Goal: Task Accomplishment & Management: Manage account settings

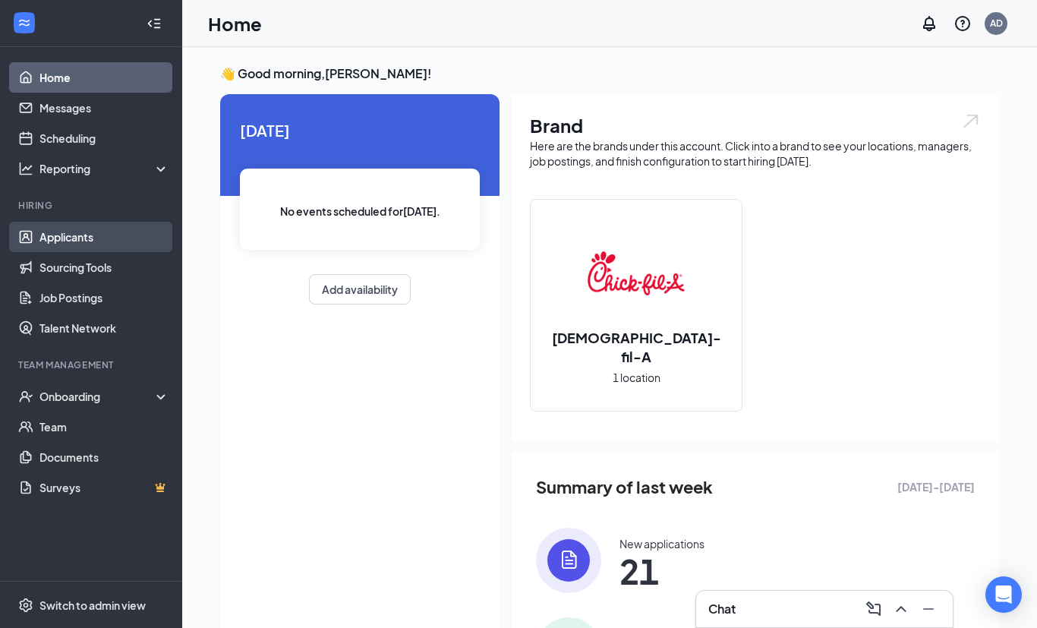
click at [71, 230] on link "Applicants" at bounding box center [104, 237] width 130 height 30
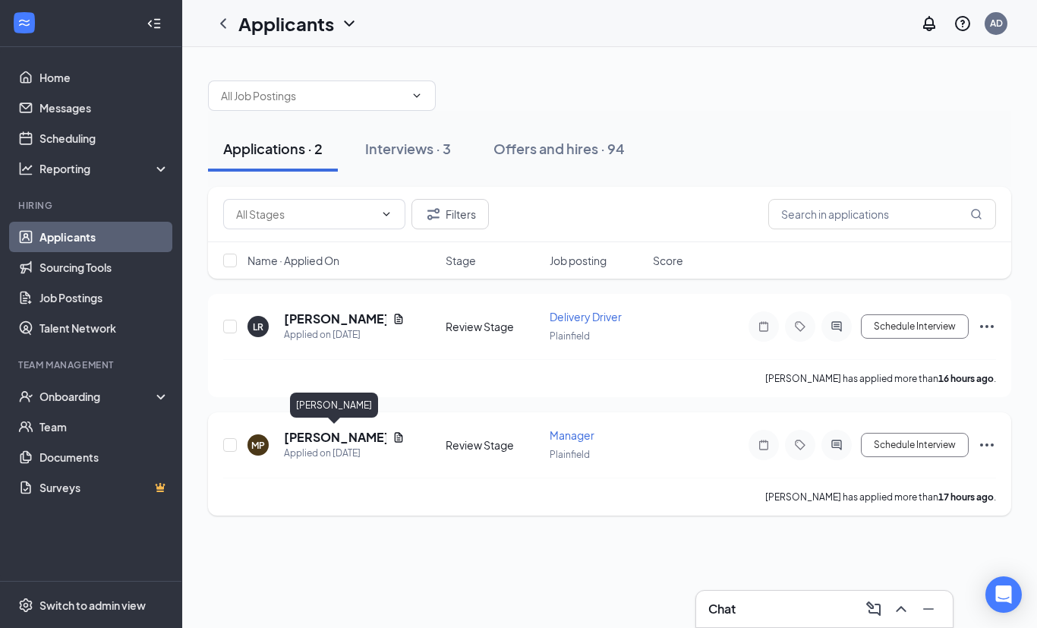
click at [320, 433] on h5 "[PERSON_NAME]" at bounding box center [335, 437] width 102 height 17
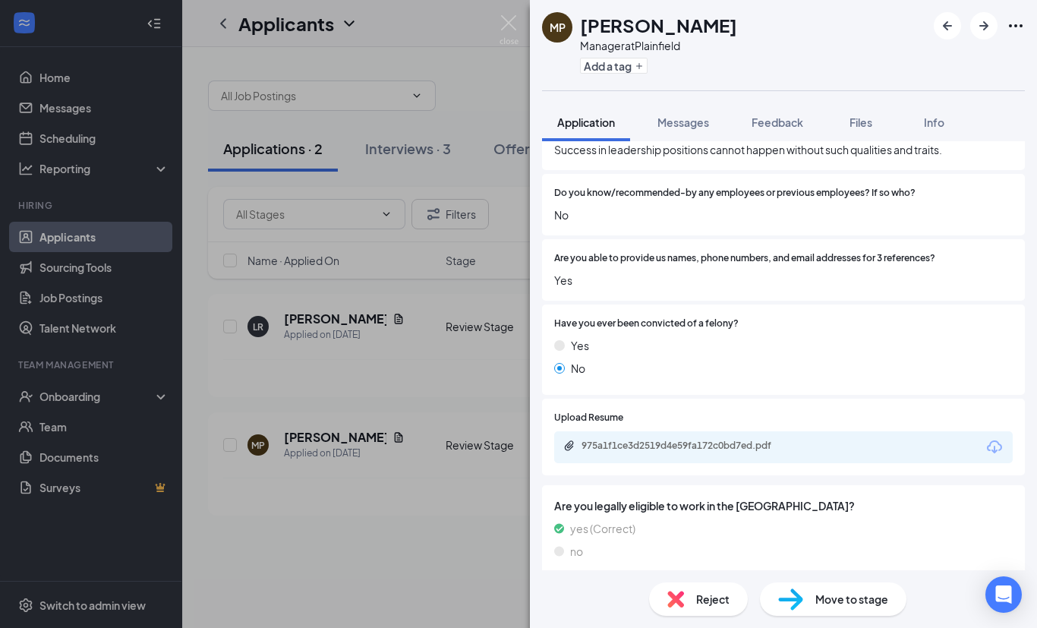
scroll to position [892, 0]
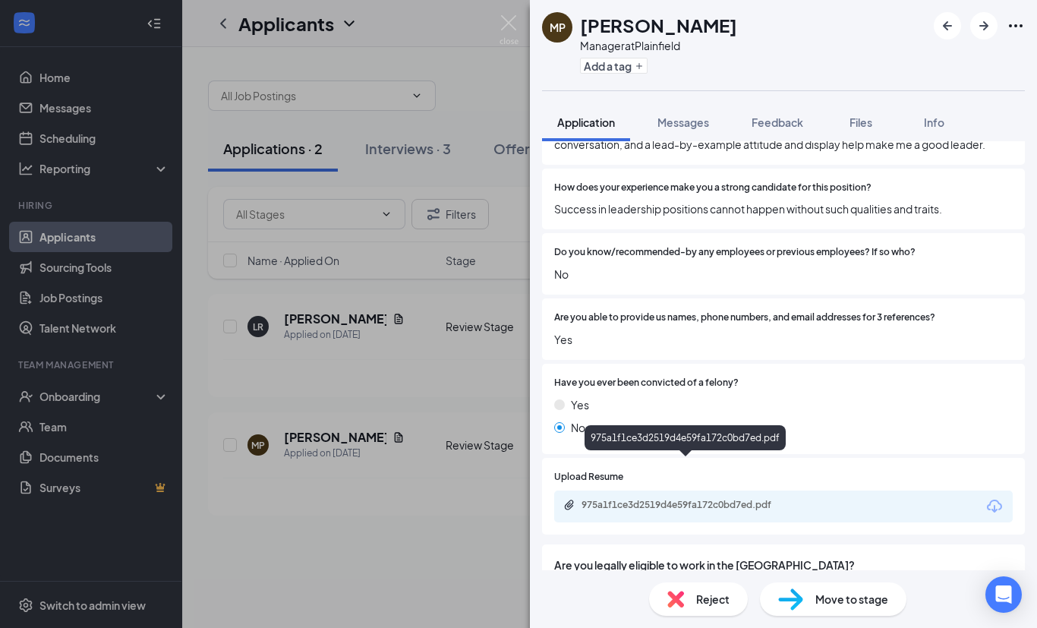
click at [735, 499] on div "975a1f1ce3d2519d4e59fa172c0bd7ed.pdf" at bounding box center [686, 506] width 246 height 14
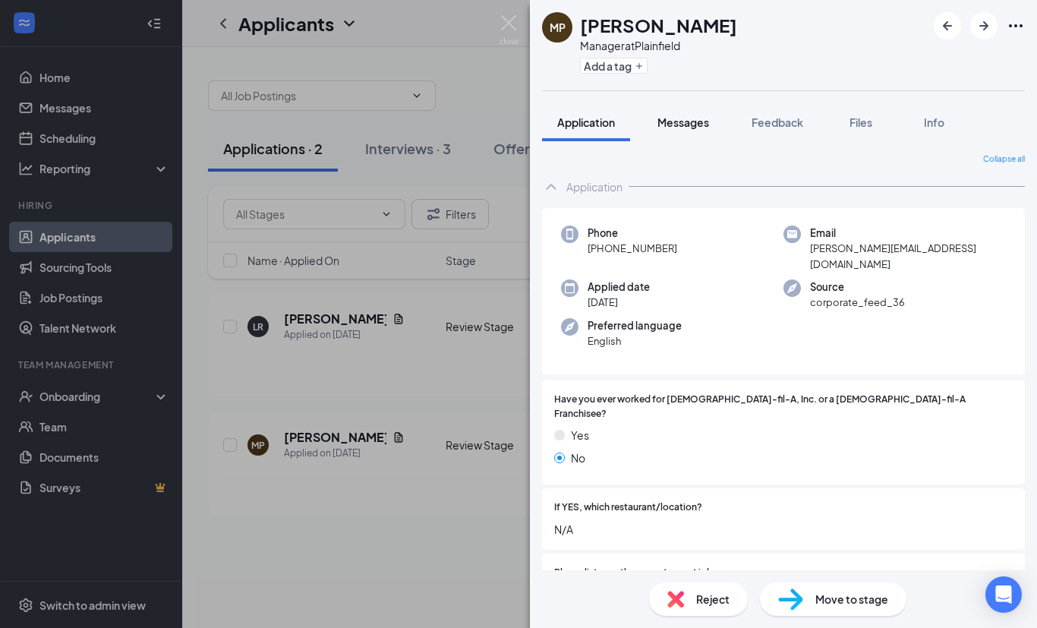
scroll to position [0, 0]
click at [515, 23] on img at bounding box center [508, 30] width 19 height 30
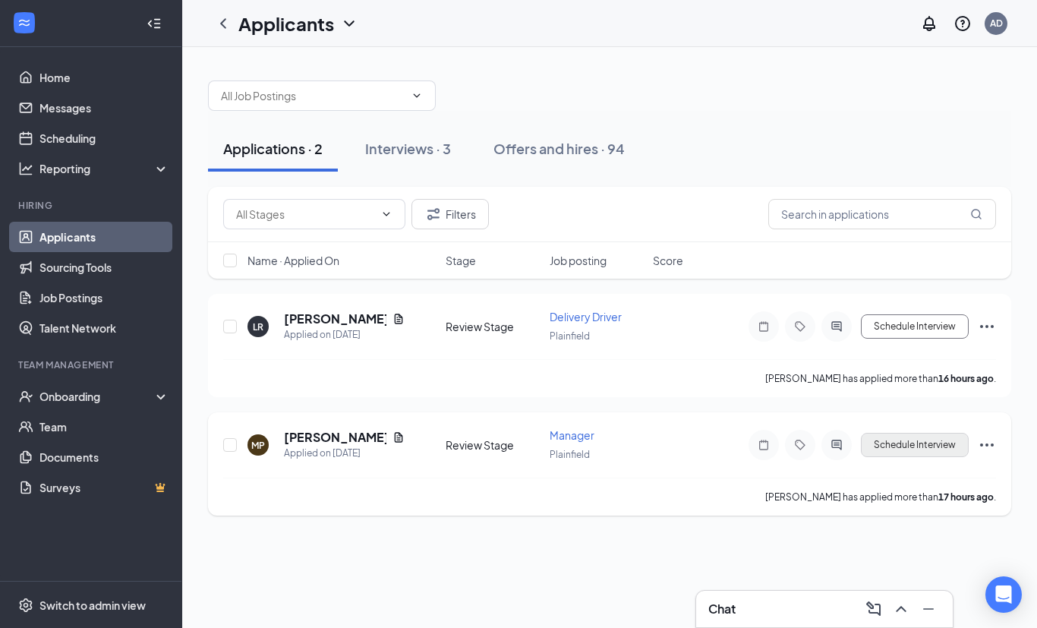
click at [933, 440] on button "Schedule Interview" at bounding box center [915, 445] width 108 height 24
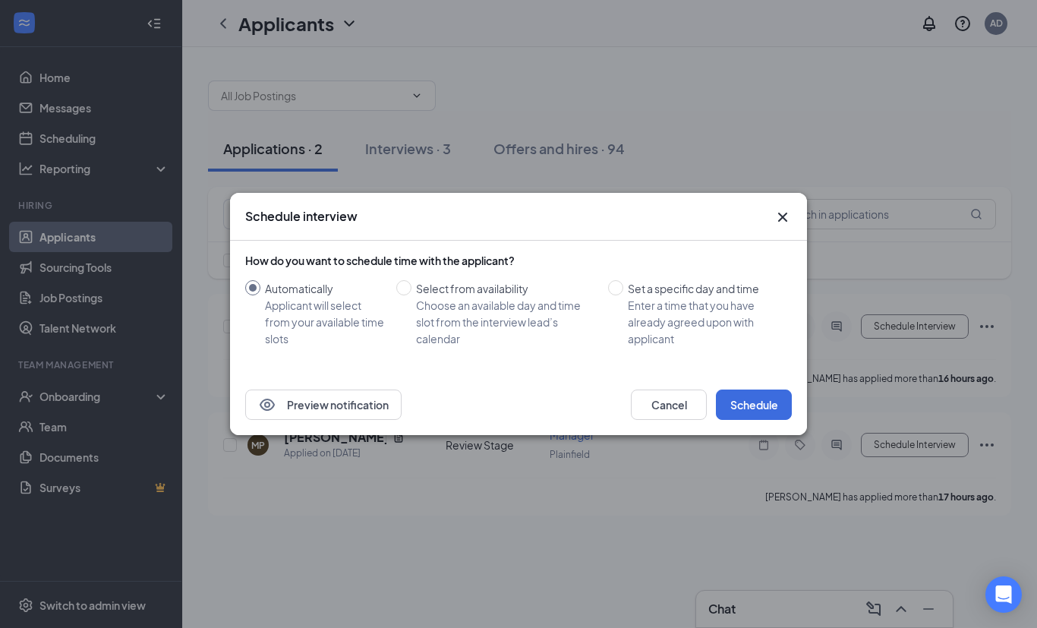
click at [757, 423] on div "Preview notification Cancel Schedule" at bounding box center [518, 404] width 577 height 61
click at [757, 409] on button "Schedule" at bounding box center [754, 404] width 76 height 30
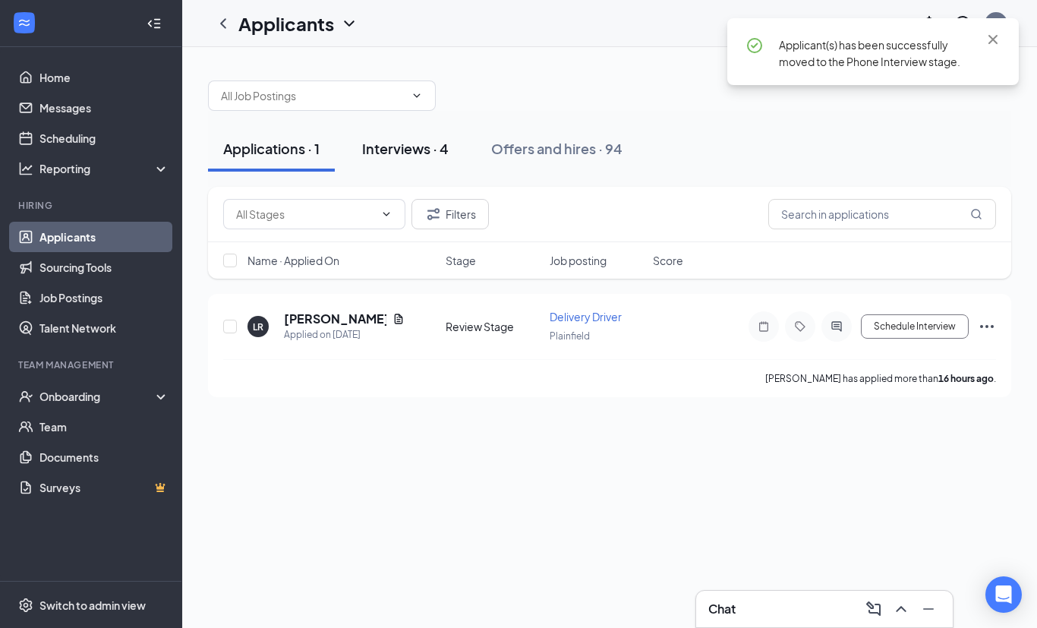
click at [407, 153] on div "Interviews · 4" at bounding box center [405, 148] width 87 height 19
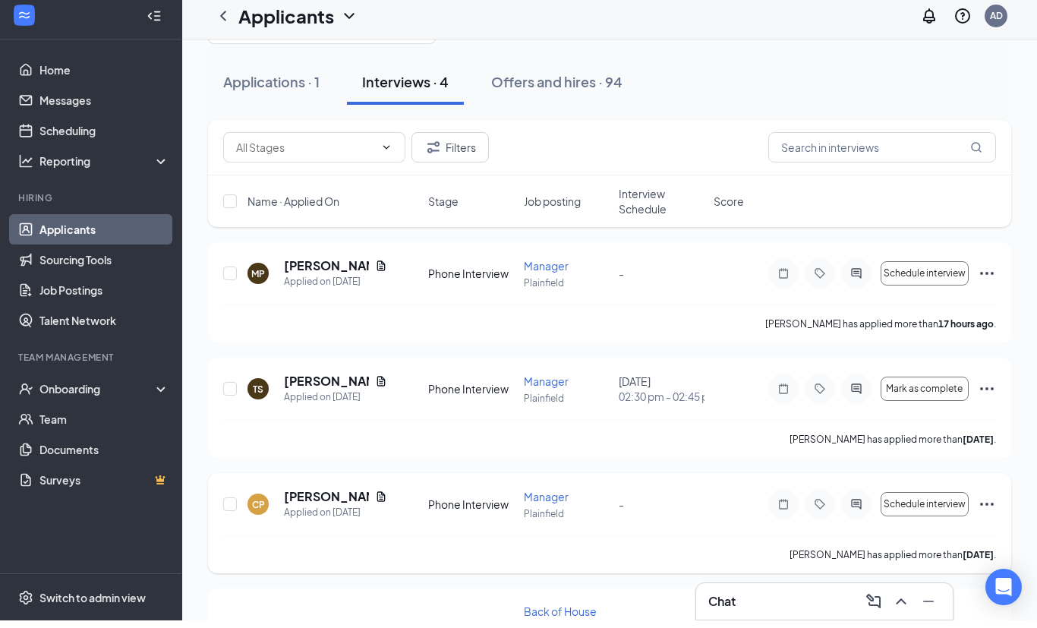
scroll to position [58, 0]
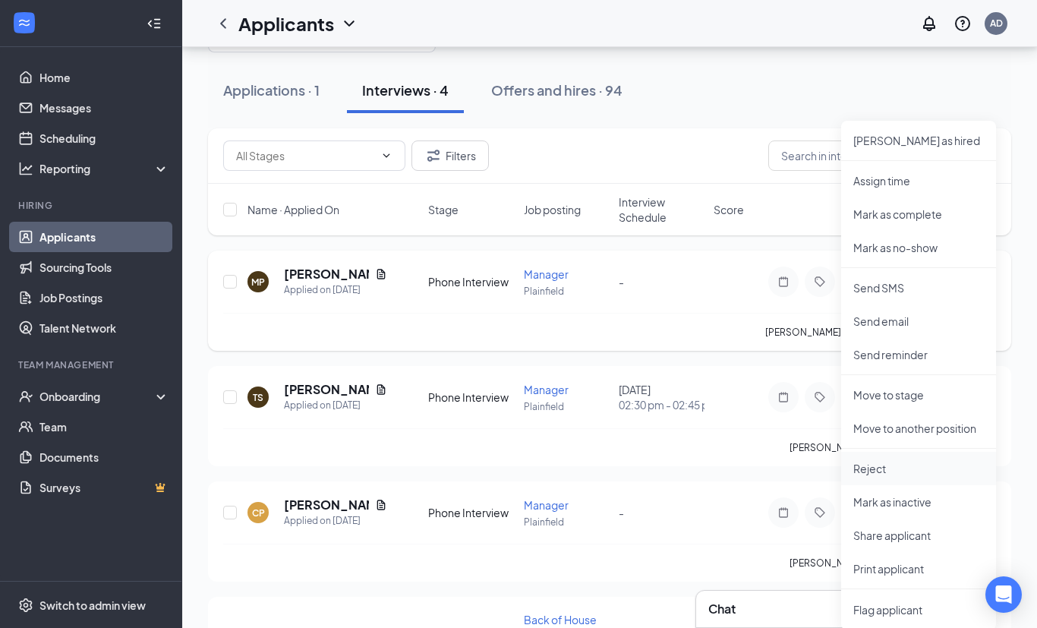
click at [873, 472] on p "Reject" at bounding box center [918, 468] width 131 height 15
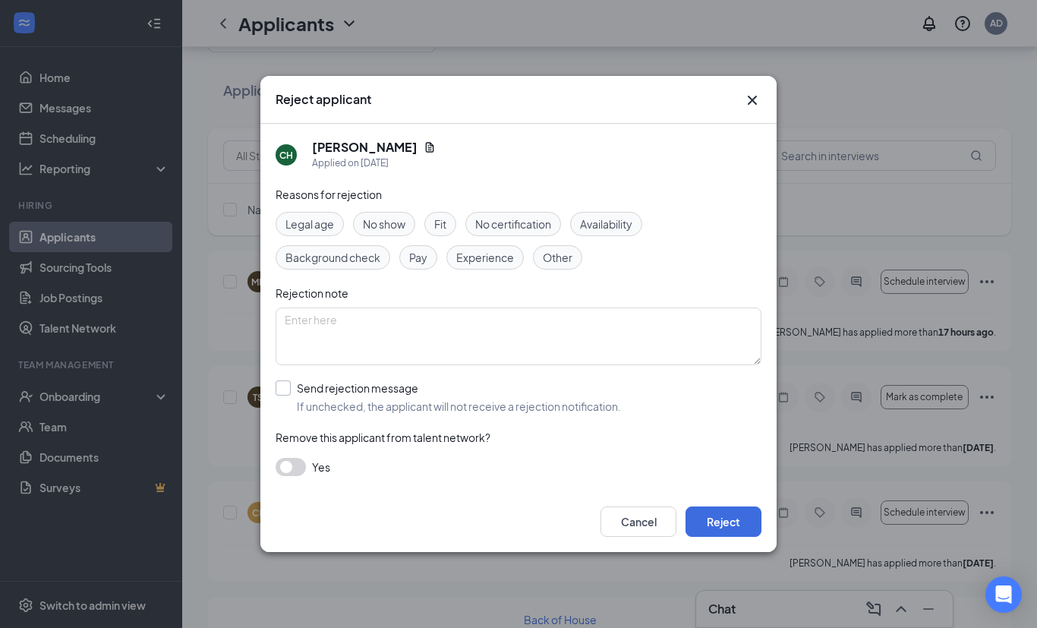
click at [282, 414] on input "Send rejection message If unchecked, the applicant will not receive a rejection…" at bounding box center [447, 396] width 345 height 33
checkbox input "true"
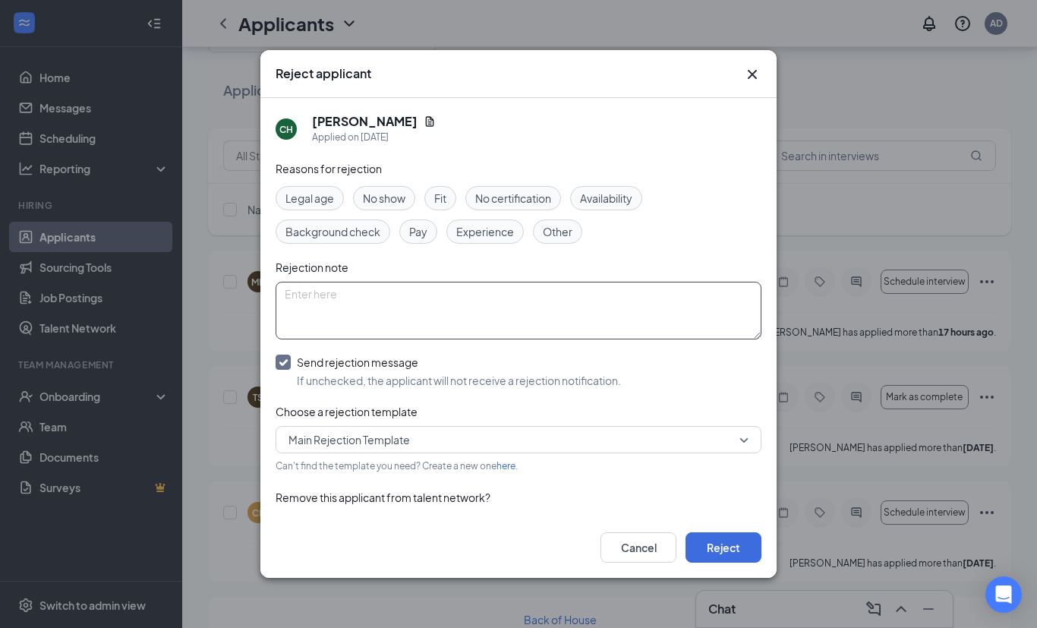
click at [474, 339] on textarea at bounding box center [518, 311] width 486 height 58
click at [630, 451] on span "Main Rejection Template" at bounding box center [511, 439] width 446 height 23
type textarea "did not schedule an on site interview"
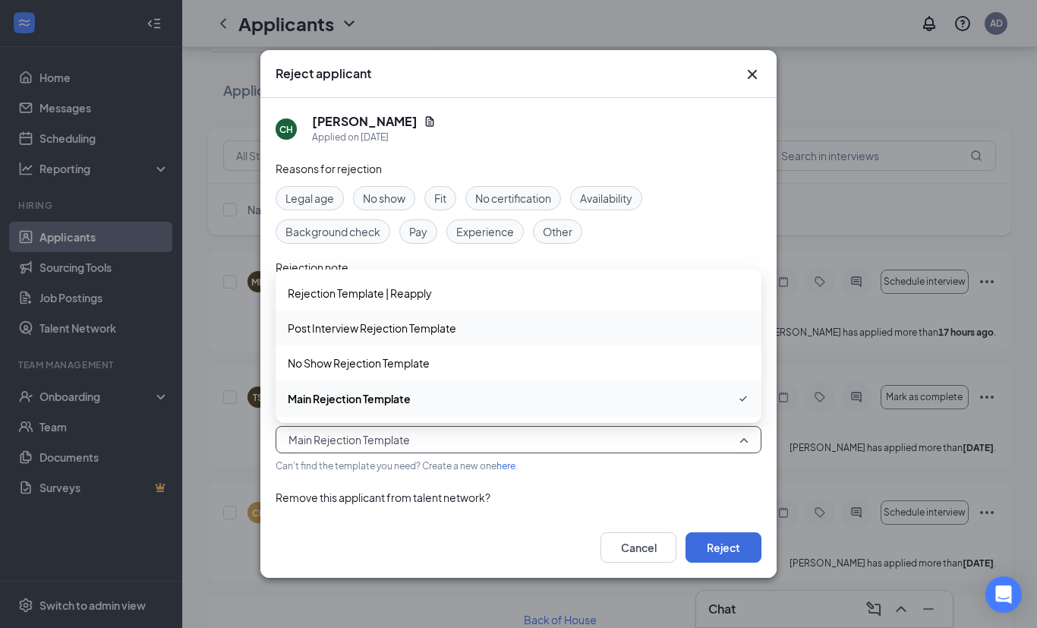
click at [581, 336] on span "Post Interview Rejection Template" at bounding box center [518, 328] width 461 height 17
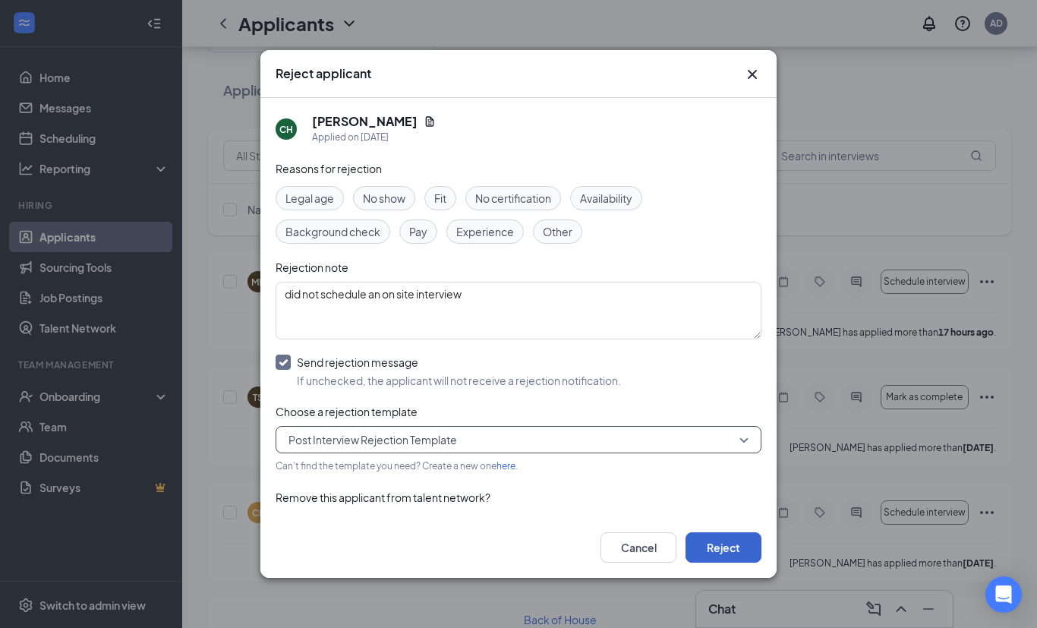
click at [715, 562] on button "Reject" at bounding box center [723, 547] width 76 height 30
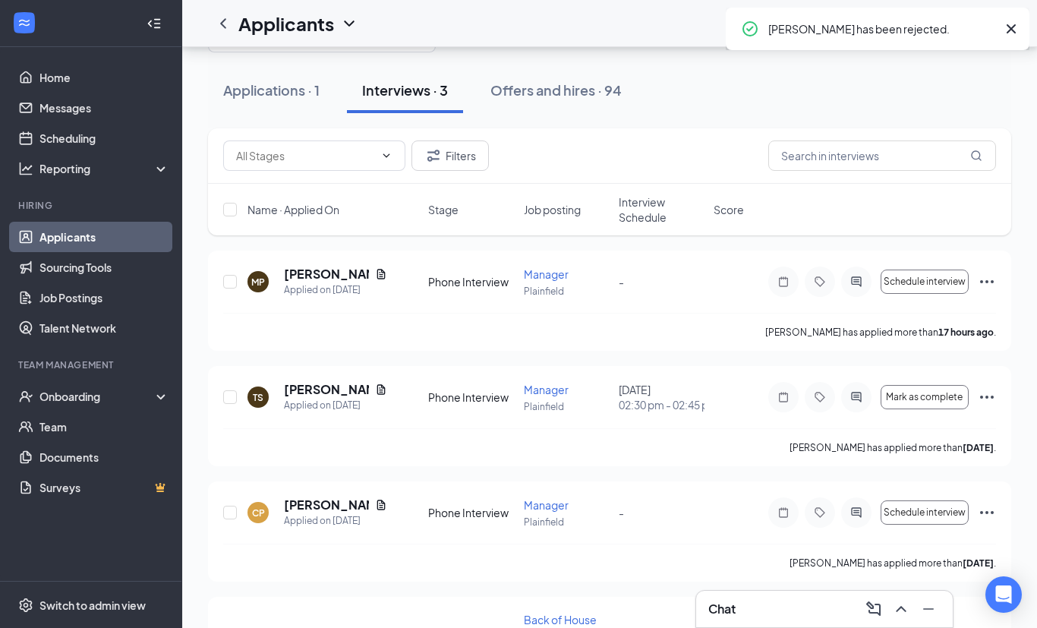
scroll to position [0, 0]
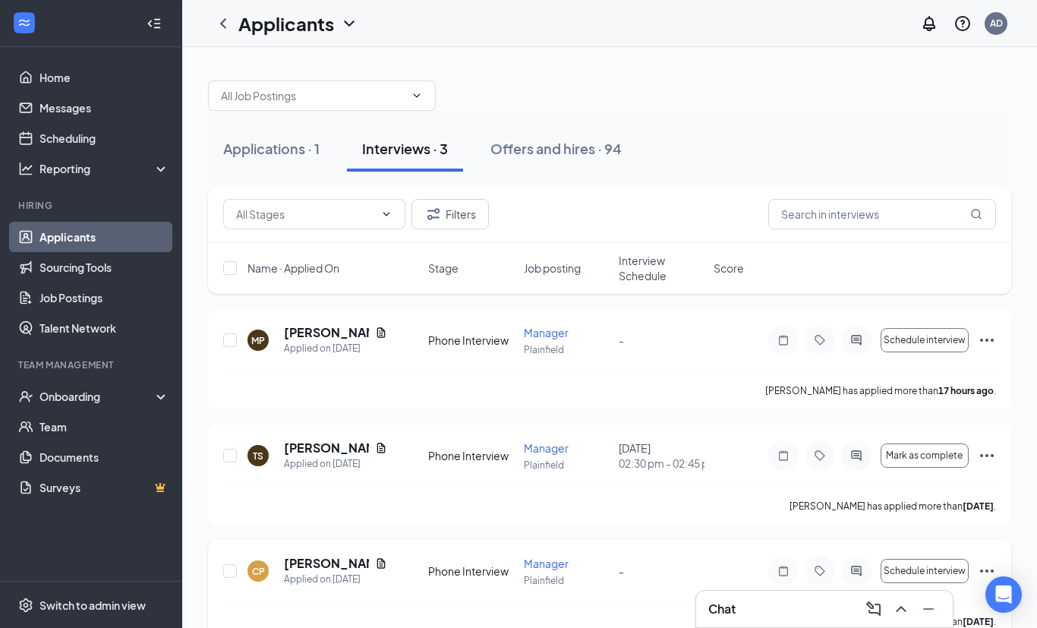
click at [987, 569] on icon "Ellipses" at bounding box center [986, 571] width 18 height 18
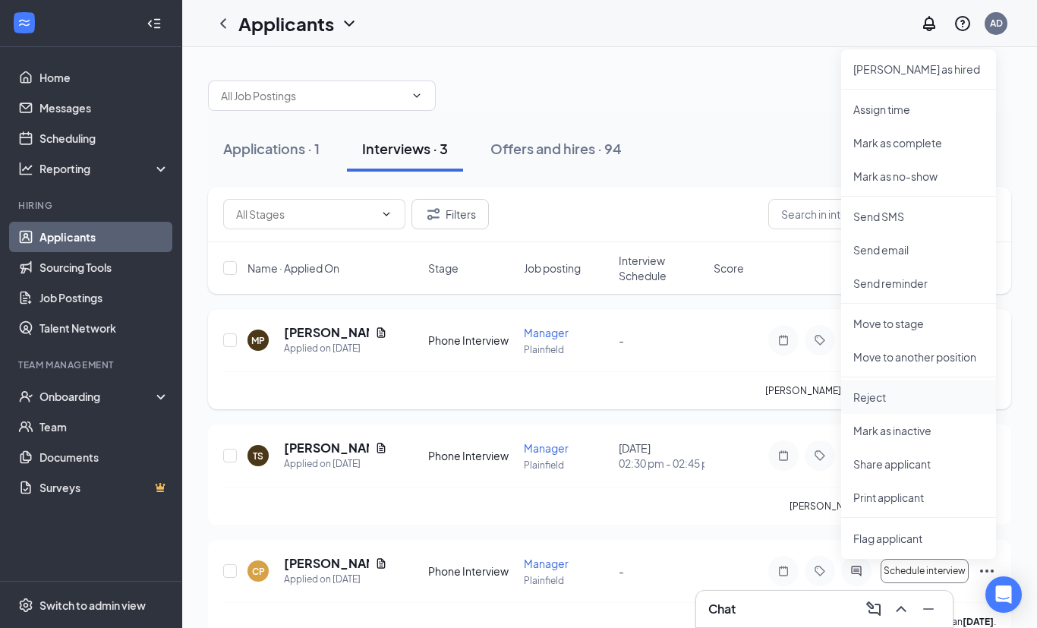
click at [912, 394] on p "Reject" at bounding box center [918, 396] width 131 height 15
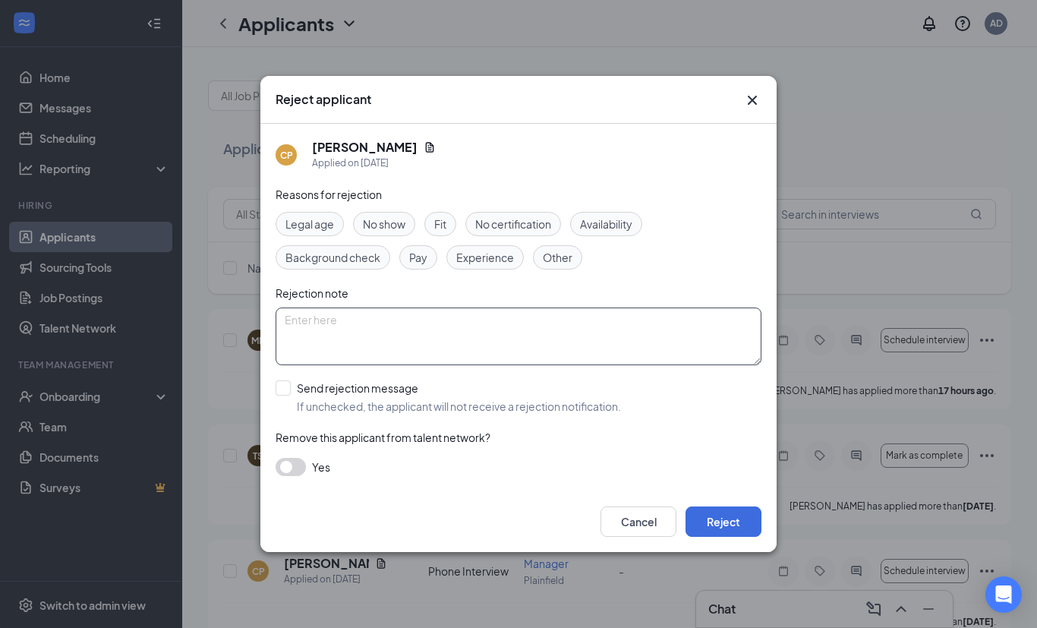
click at [345, 365] on textarea at bounding box center [518, 336] width 486 height 58
type textarea "did not schedule interview"
click at [285, 414] on input "Send rejection message If unchecked, the applicant will not receive a rejection…" at bounding box center [447, 396] width 345 height 33
checkbox input "true"
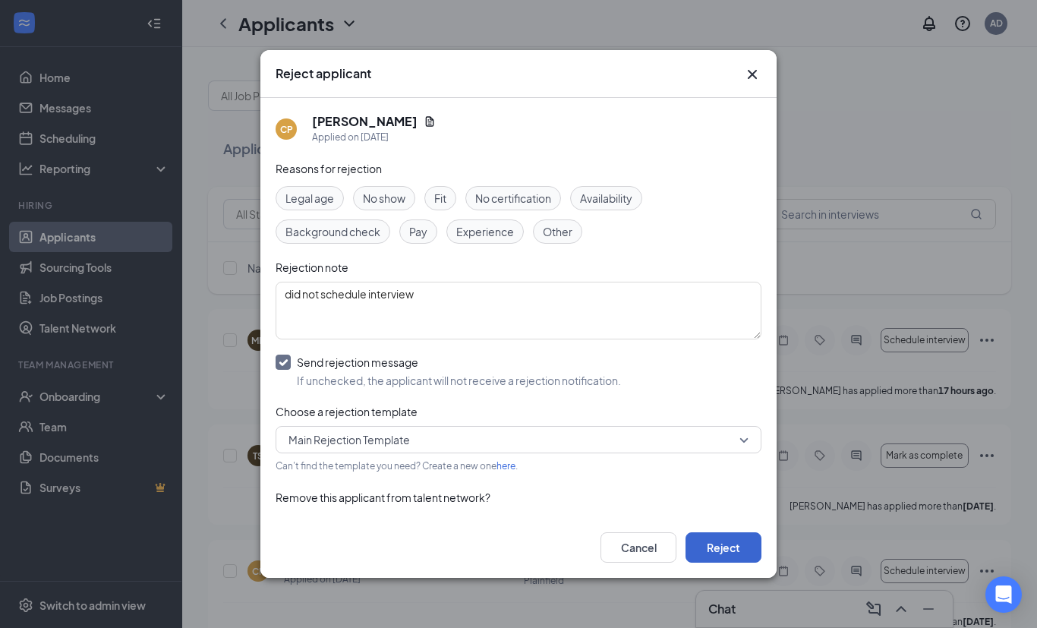
click at [737, 562] on button "Reject" at bounding box center [723, 547] width 76 height 30
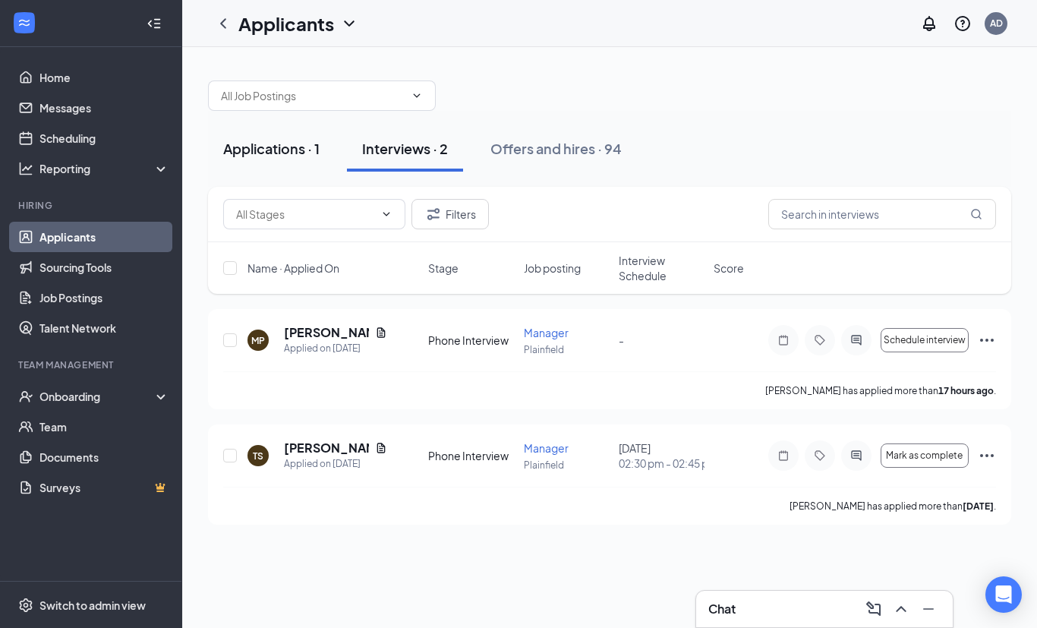
drag, startPoint x: 266, startPoint y: 150, endPoint x: 266, endPoint y: 118, distance: 31.9
click at [266, 150] on div "Applications · 1" at bounding box center [271, 148] width 96 height 19
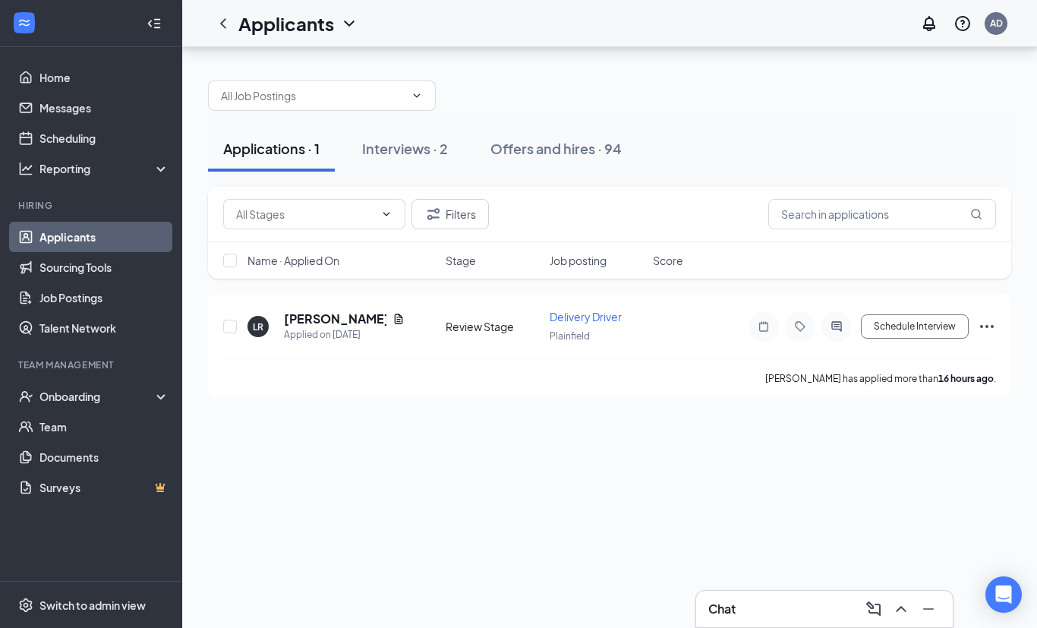
scroll to position [49, 0]
click at [323, 310] on h5 "[PERSON_NAME]" at bounding box center [335, 318] width 102 height 17
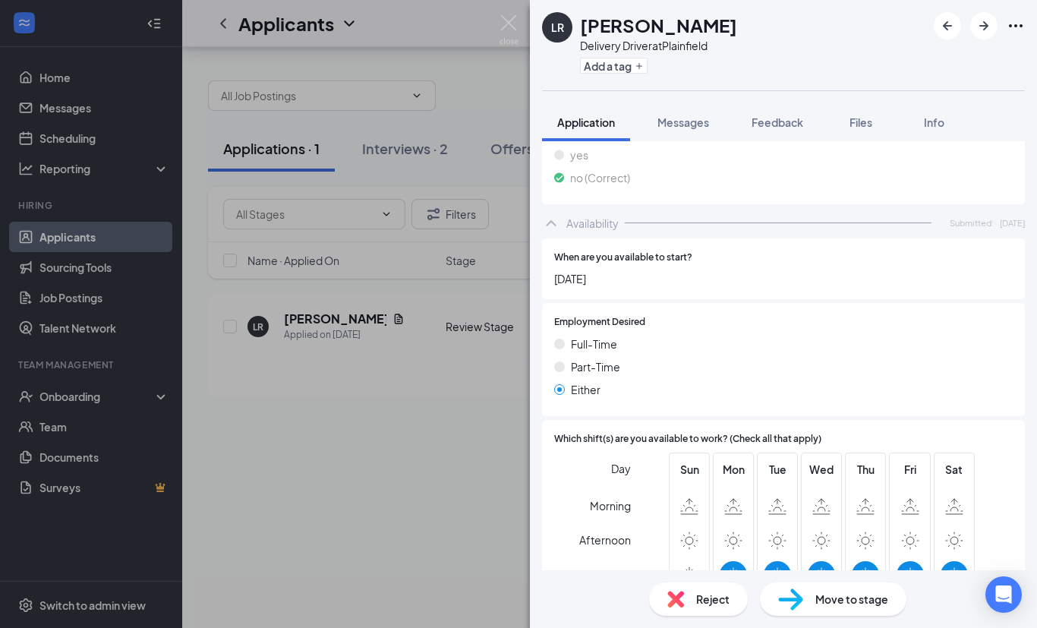
scroll to position [1472, 0]
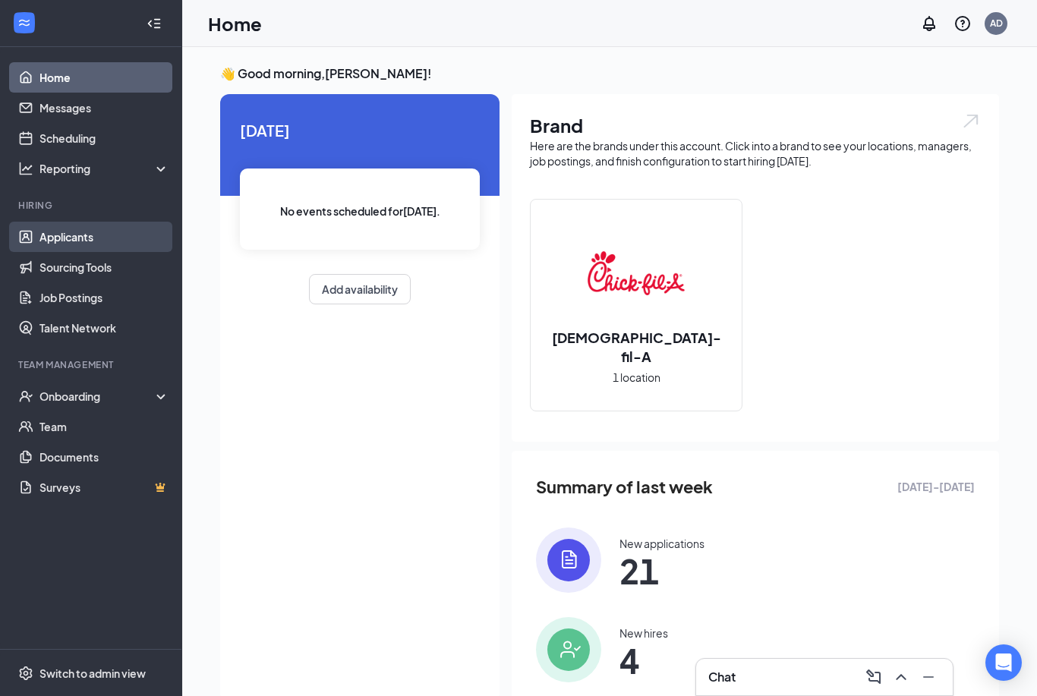
click at [39, 244] on link "Applicants" at bounding box center [104, 237] width 130 height 30
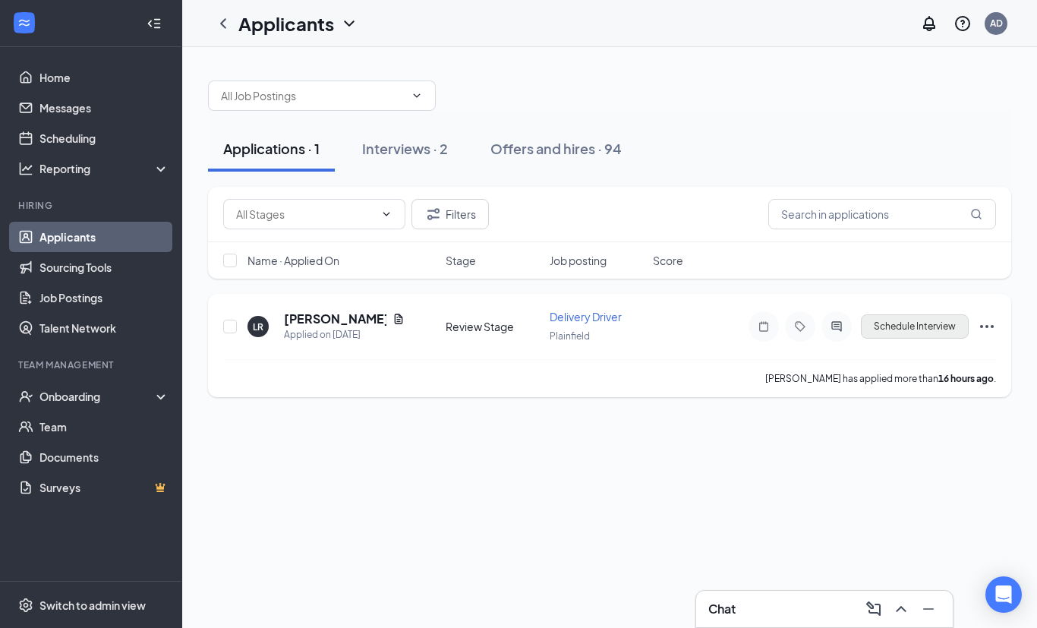
click at [913, 325] on button "Schedule Interview" at bounding box center [915, 326] width 108 height 24
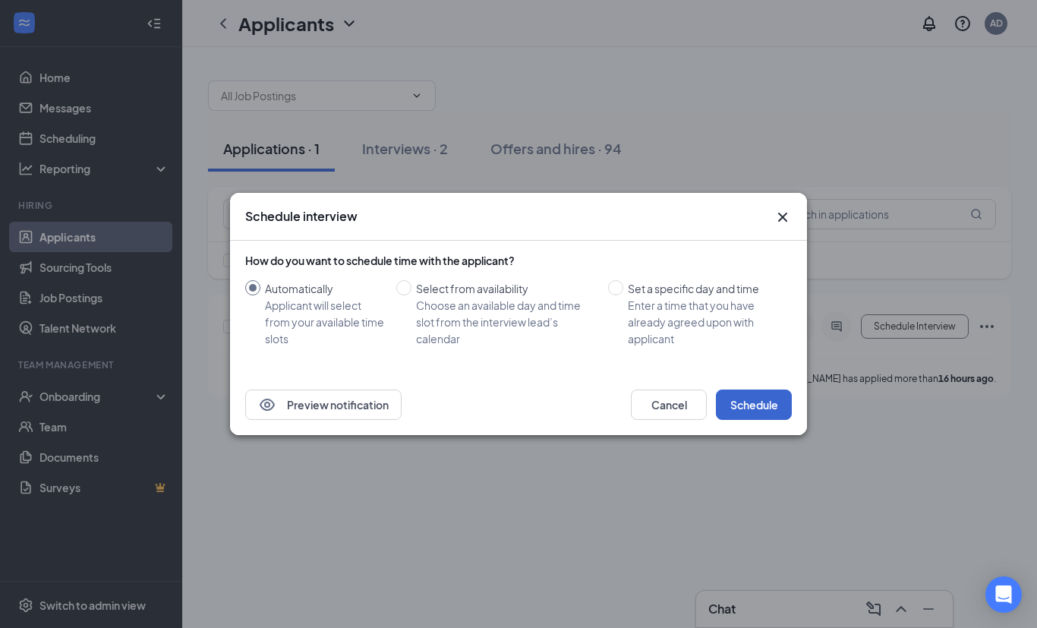
click at [756, 411] on button "Schedule" at bounding box center [754, 404] width 76 height 30
